Goal: Information Seeking & Learning: Learn about a topic

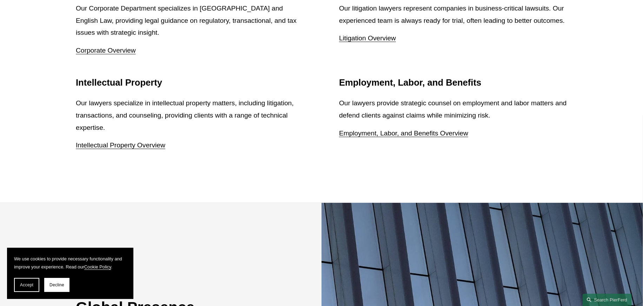
scroll to position [948, 0]
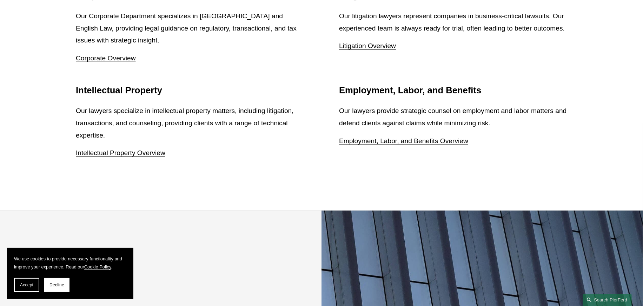
click at [384, 43] on link "Litigation Overview" at bounding box center [367, 45] width 57 height 7
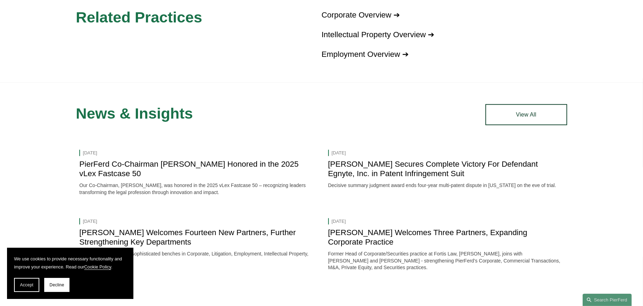
scroll to position [948, 0]
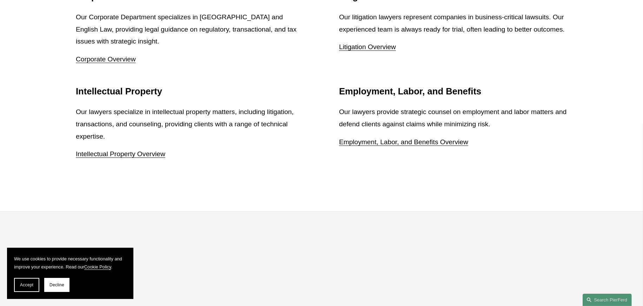
scroll to position [948, 0]
